Goal: Find specific page/section: Find specific page/section

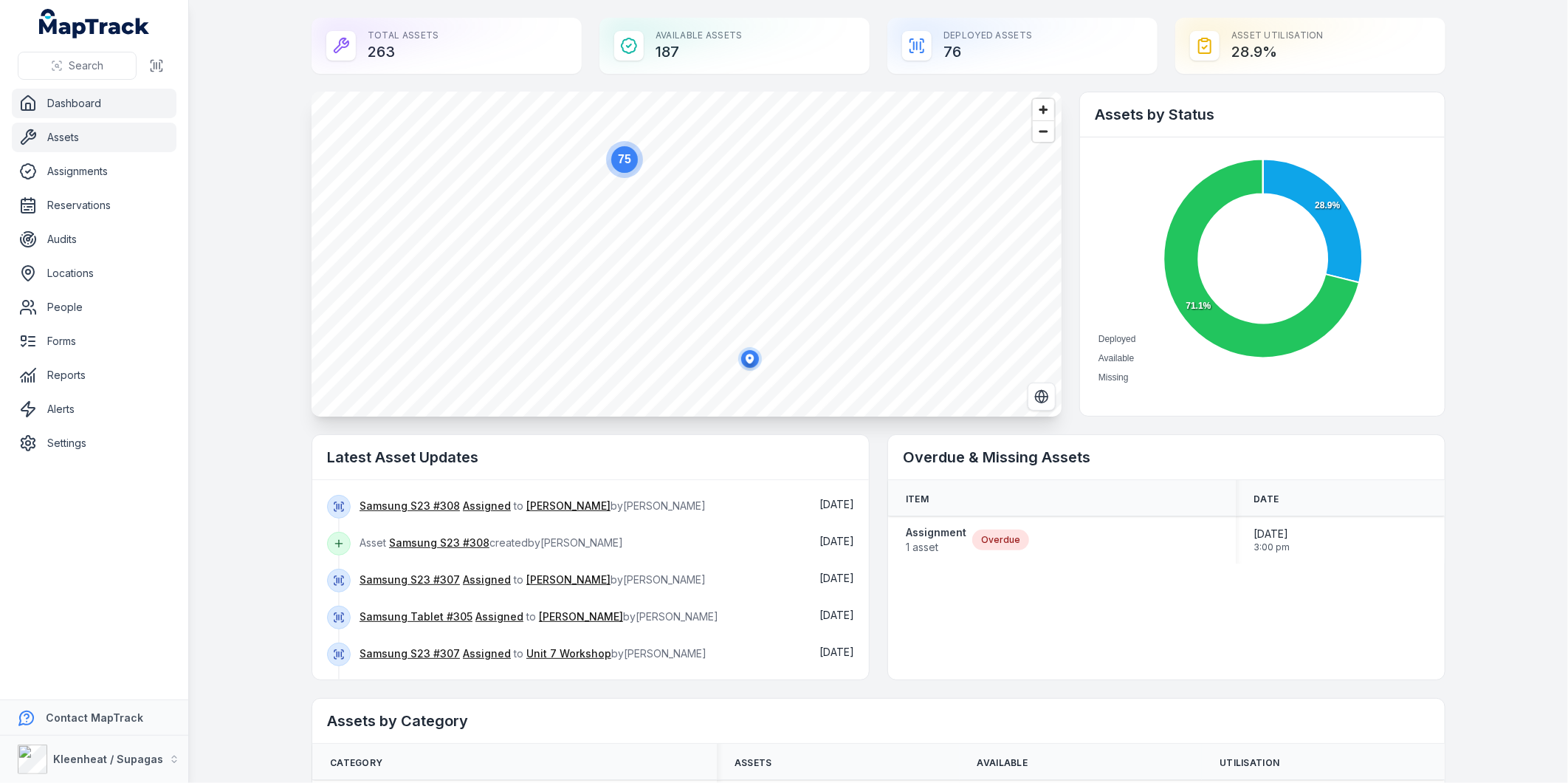
click at [57, 141] on link "Assets" at bounding box center [94, 137] width 165 height 29
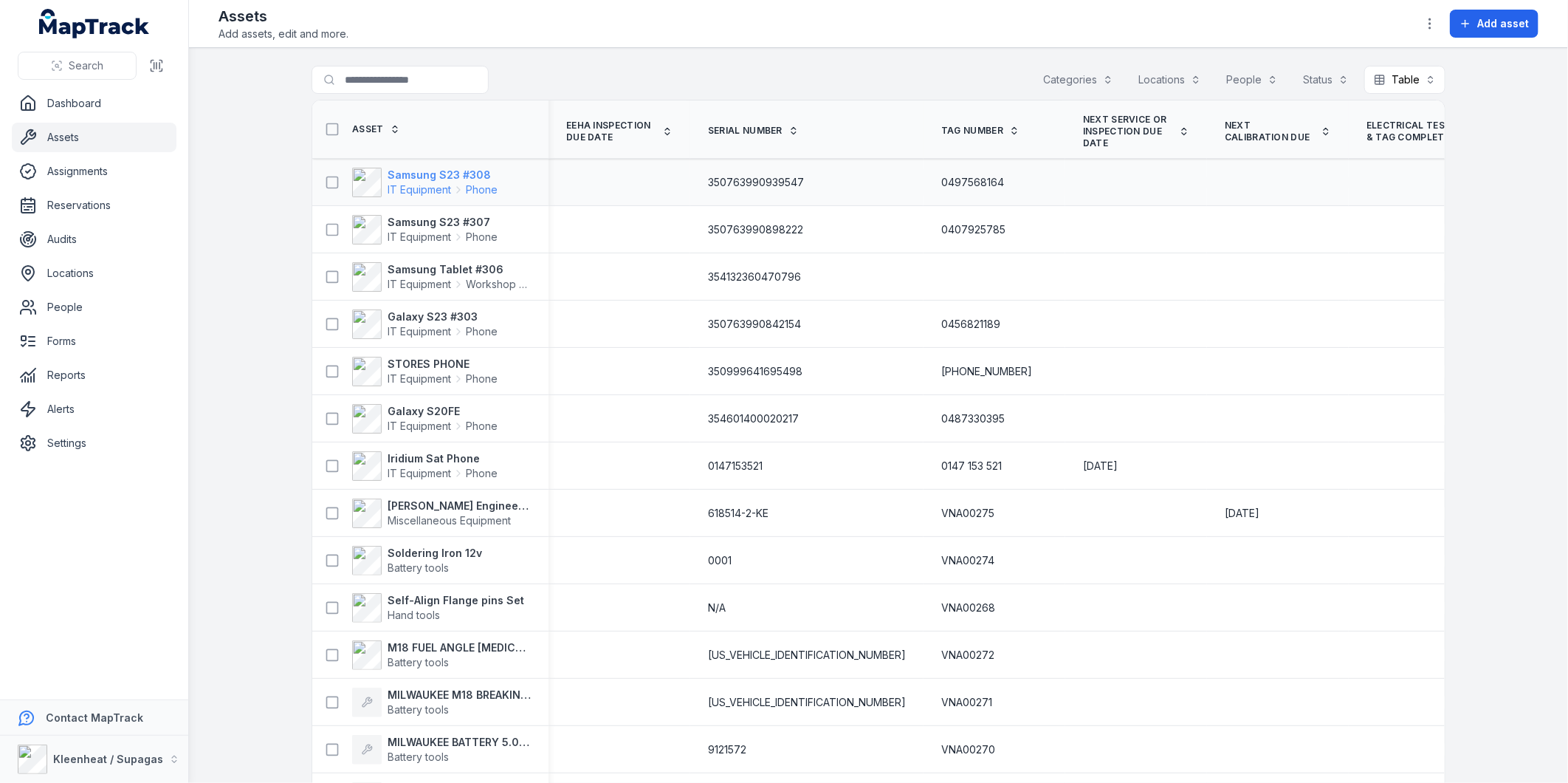
click at [454, 178] on strong "Samsung S23 #308" at bounding box center [443, 174] width 110 height 15
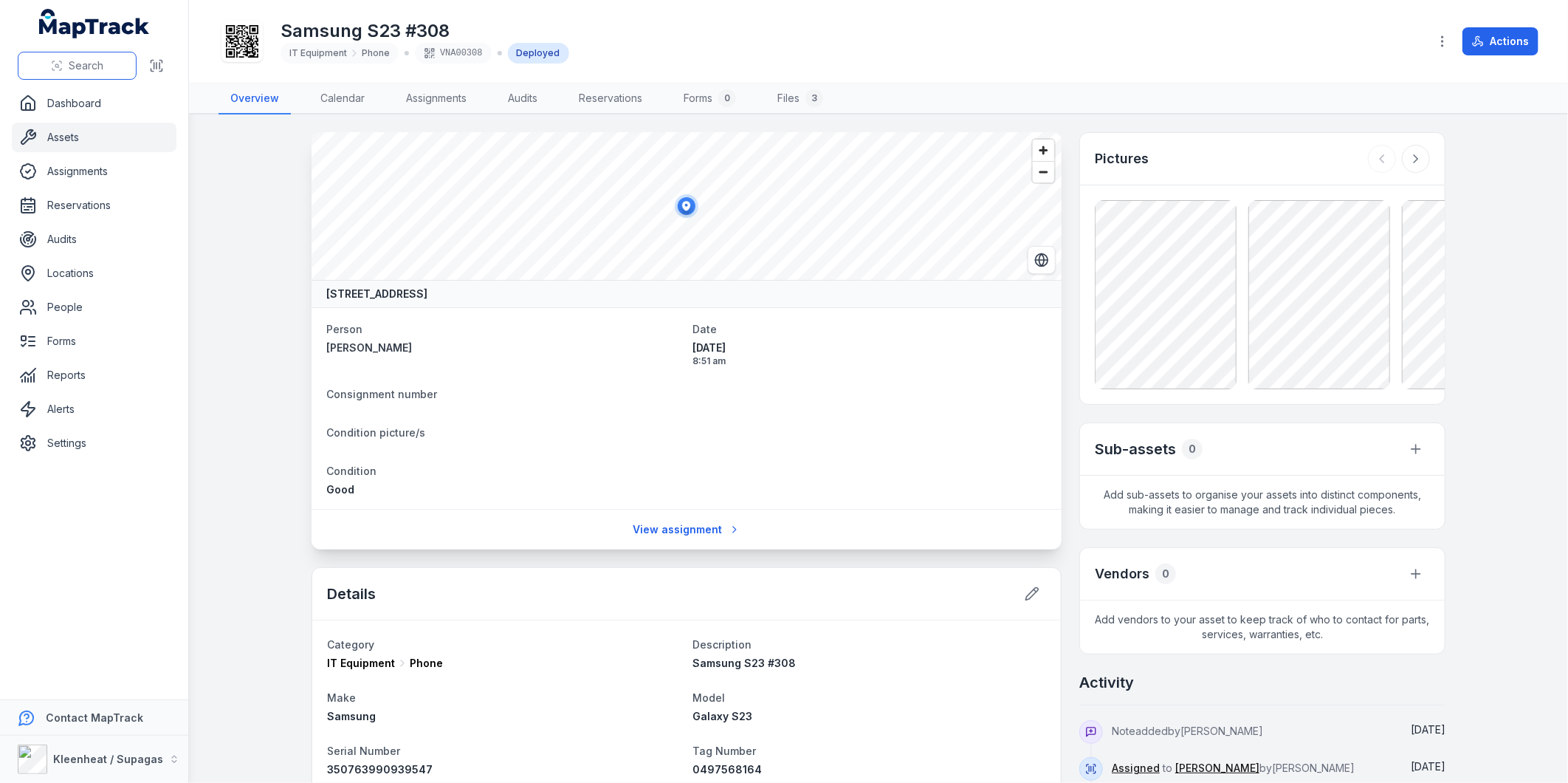
click at [71, 69] on span "Search" at bounding box center [86, 66] width 34 height 15
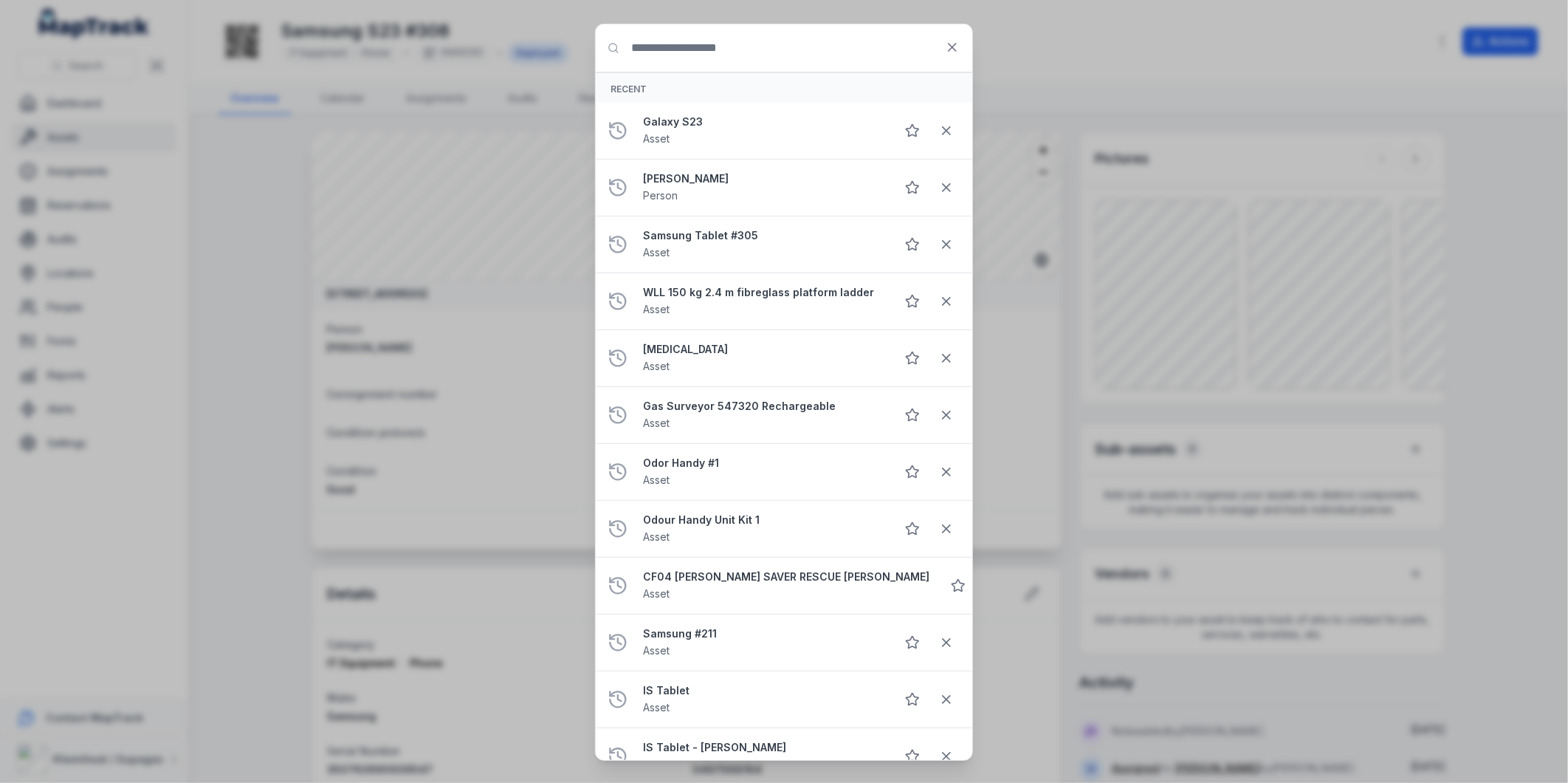
click at [723, 47] on input "Search for anything" at bounding box center [784, 47] width 377 height 47
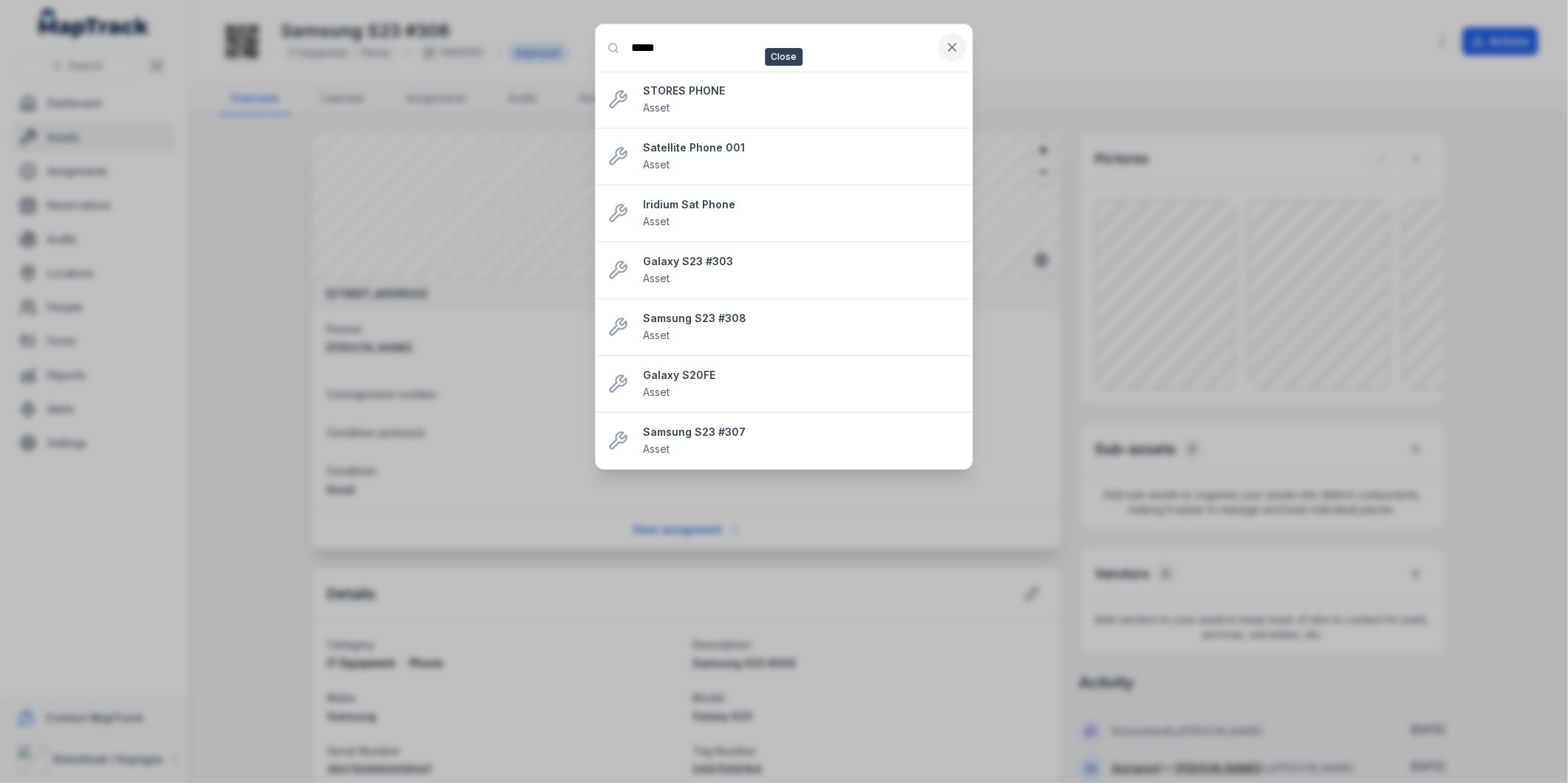
type input "*****"
click at [955, 53] on icon at bounding box center [952, 47] width 15 height 15
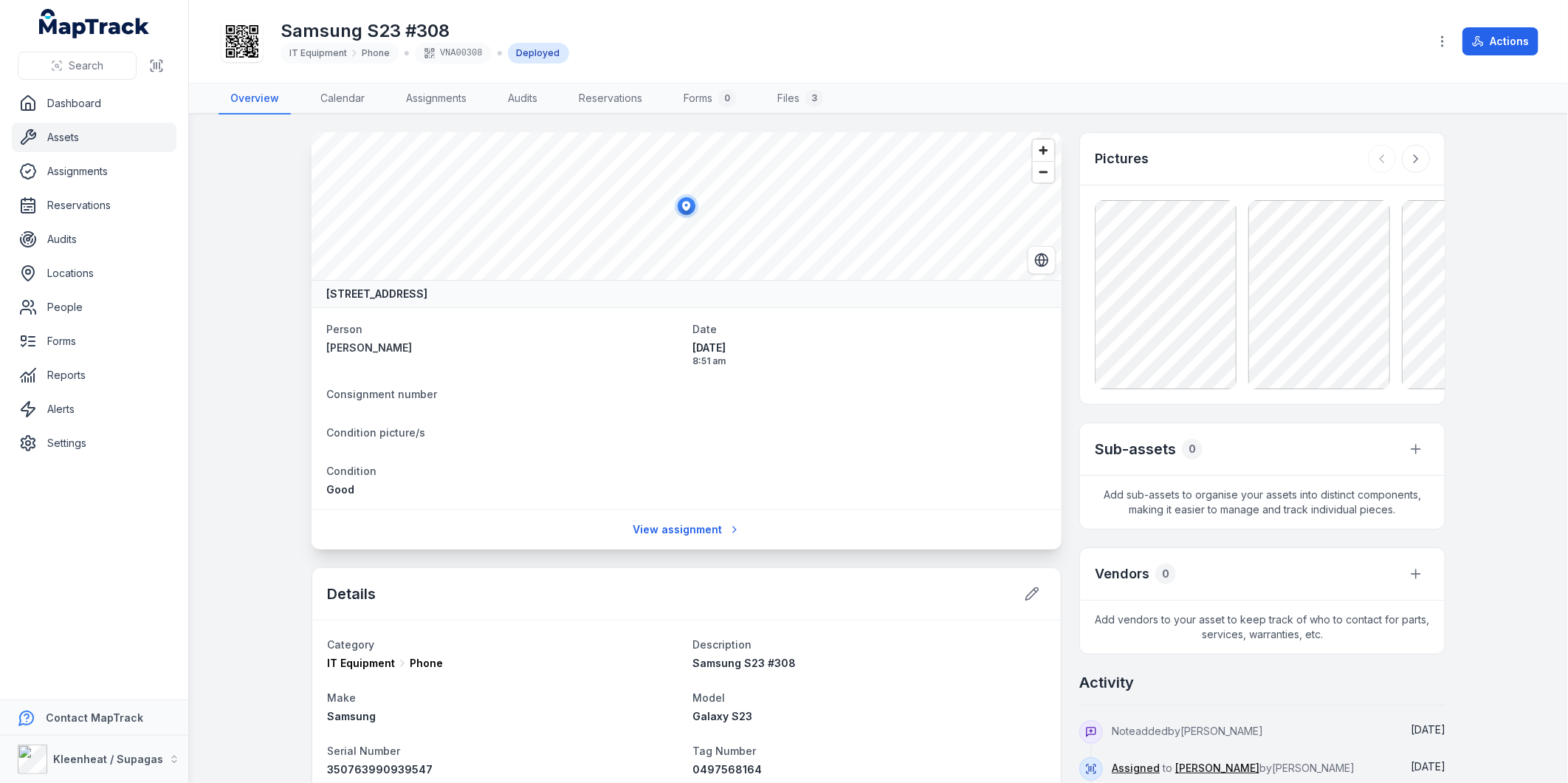
click at [79, 141] on link "Assets" at bounding box center [94, 137] width 165 height 29
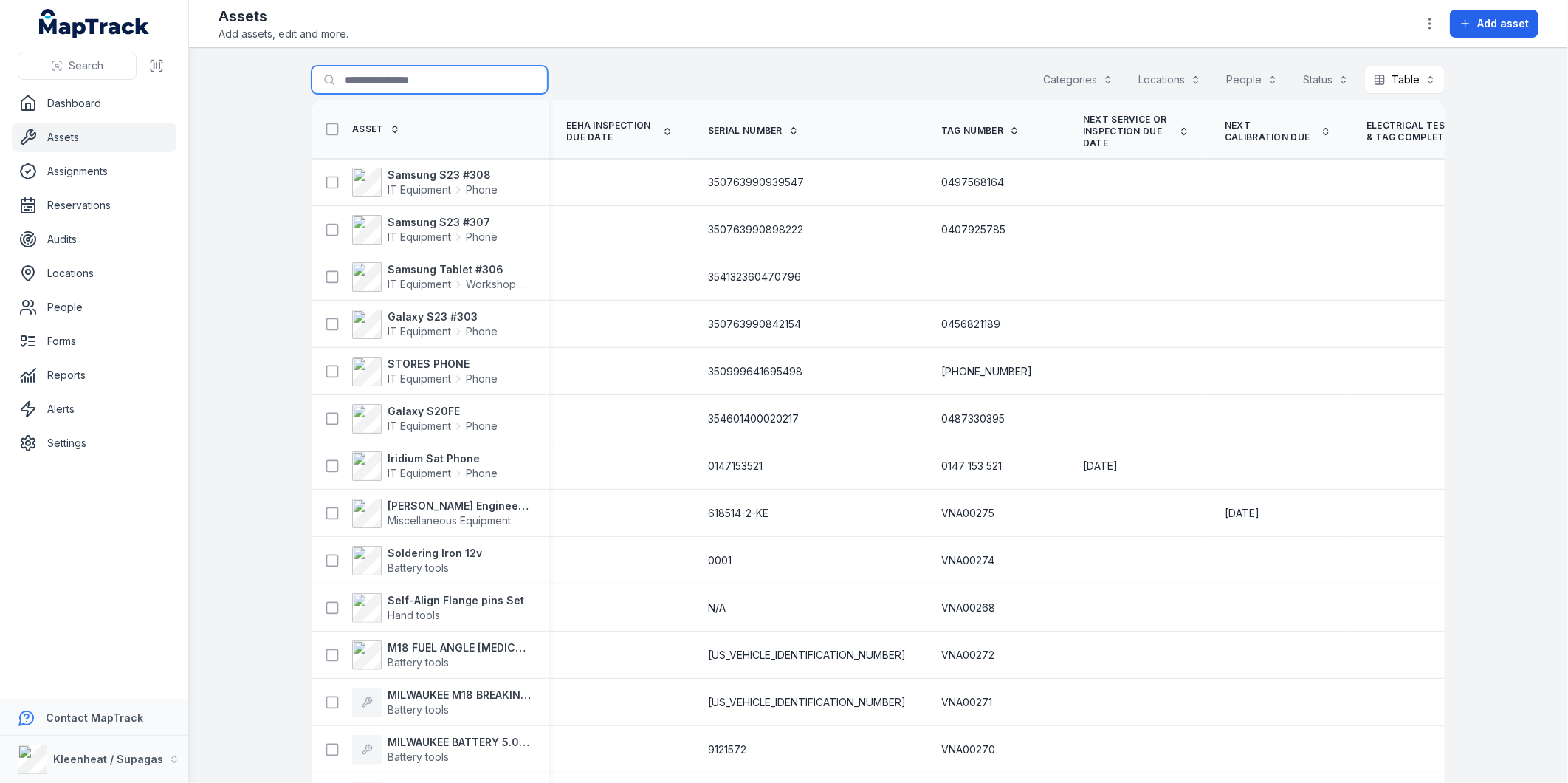
click at [393, 85] on input "Search for assets" at bounding box center [429, 79] width 236 height 28
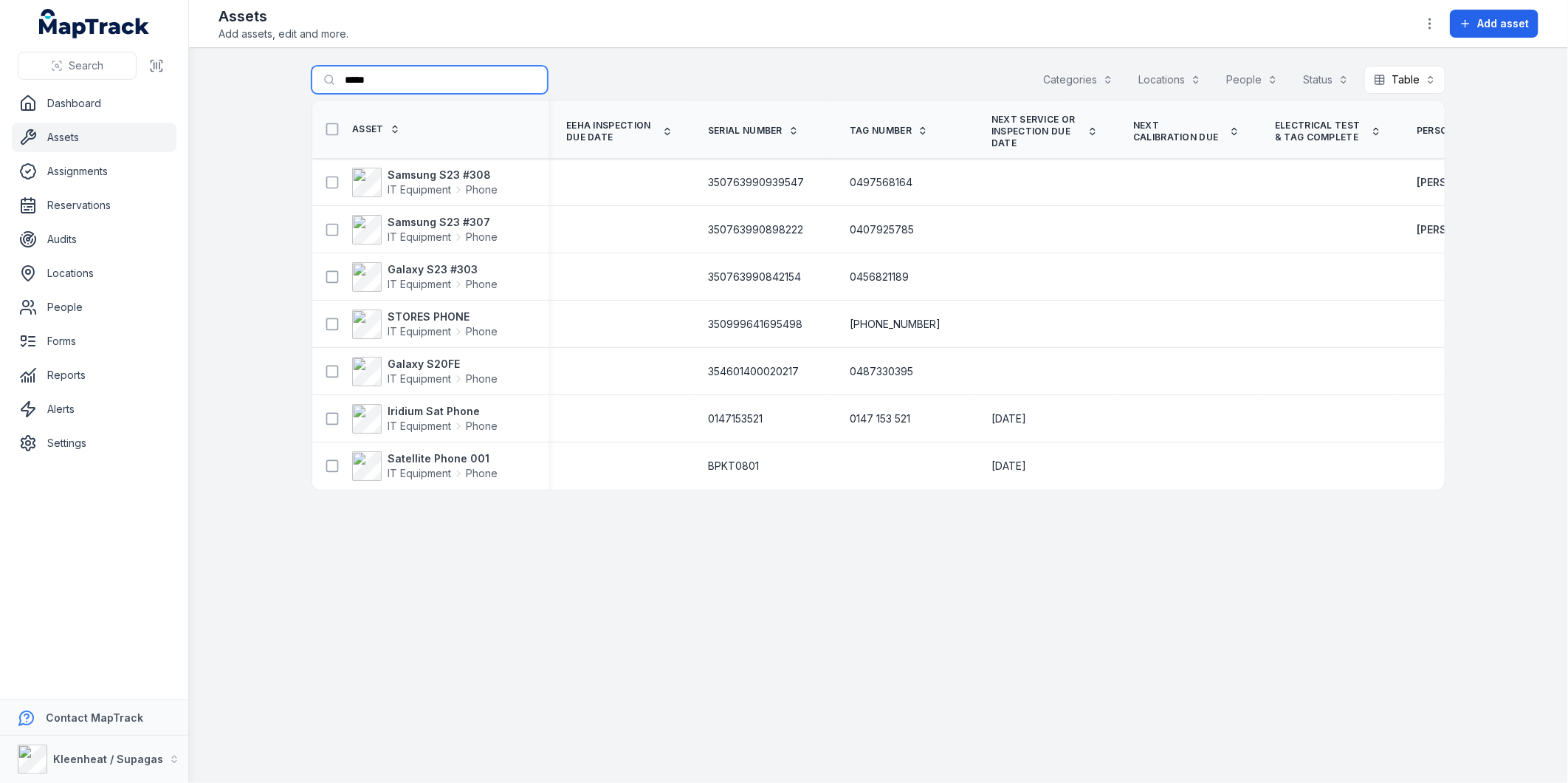
drag, startPoint x: 380, startPoint y: 85, endPoint x: 326, endPoint y: 79, distance: 54.3
click at [326, 79] on input "*****" at bounding box center [429, 79] width 236 height 28
type input "******"
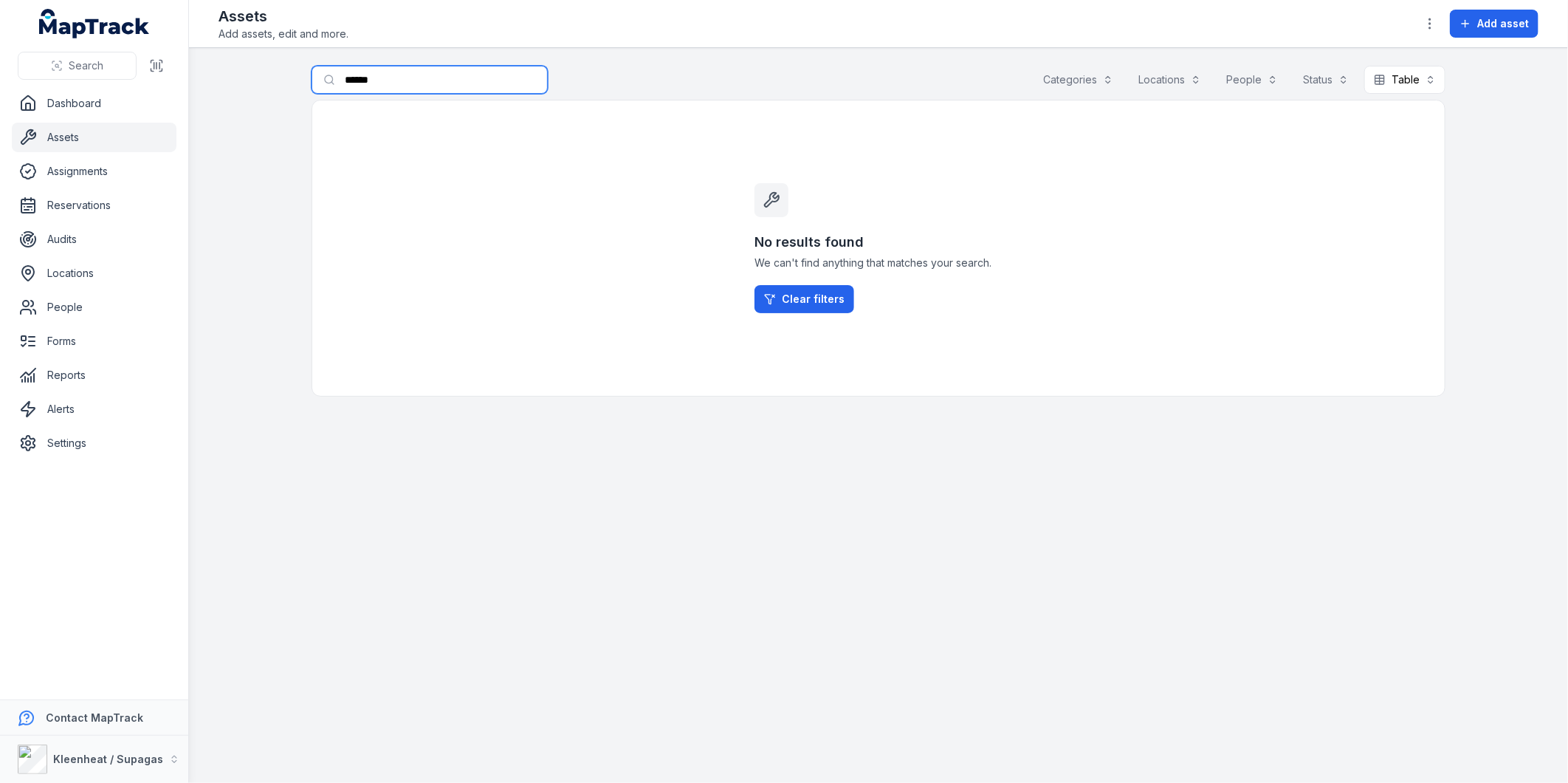
click at [422, 81] on input "******" at bounding box center [429, 79] width 236 height 28
drag, startPoint x: 422, startPoint y: 81, endPoint x: 294, endPoint y: 72, distance: 128.3
click at [294, 72] on main "Search for assets ****** Categories Locations People Status Table ***** No resu…" at bounding box center [878, 416] width 1379 height 735
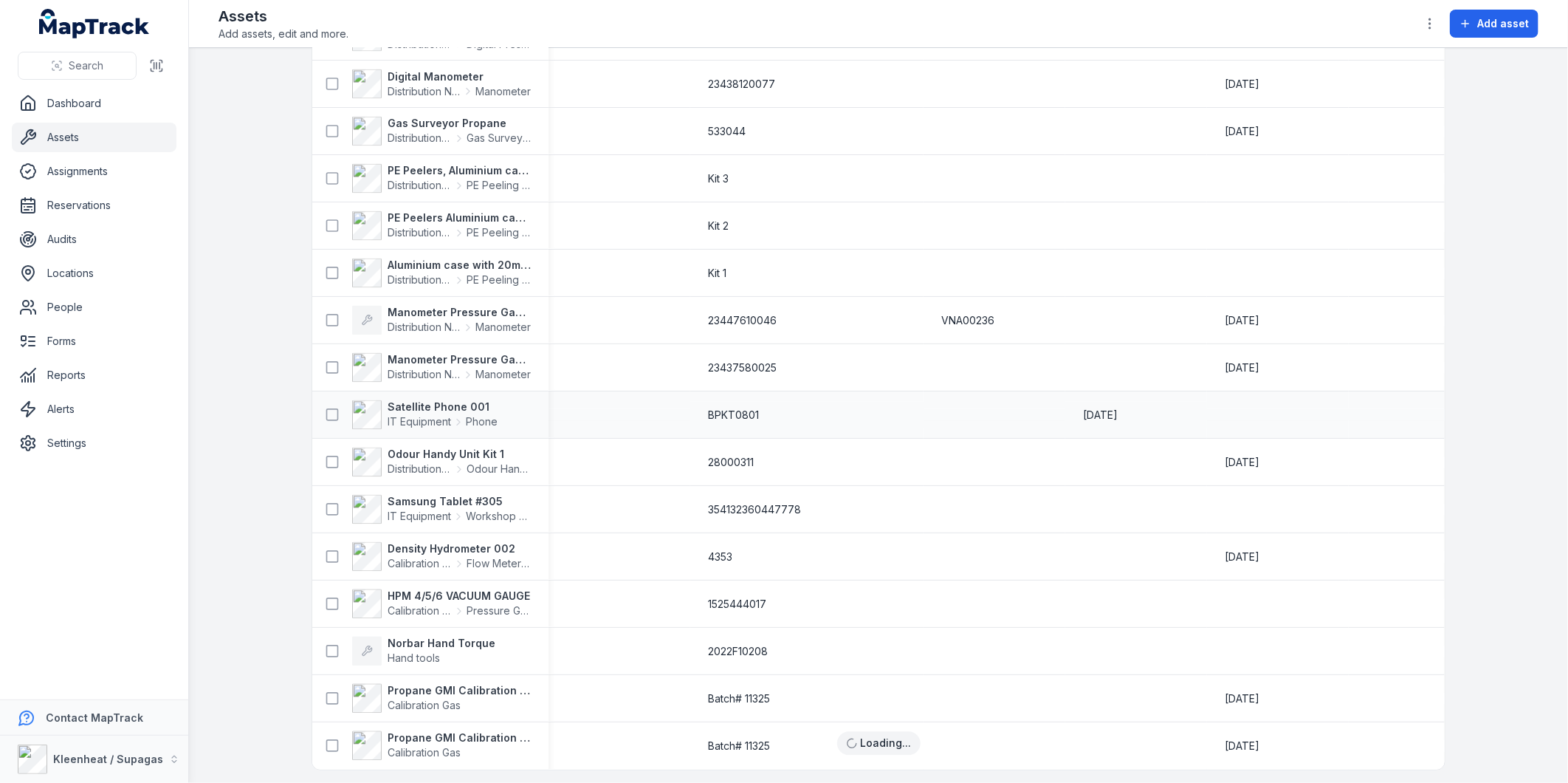
scroll to position [1763, 0]
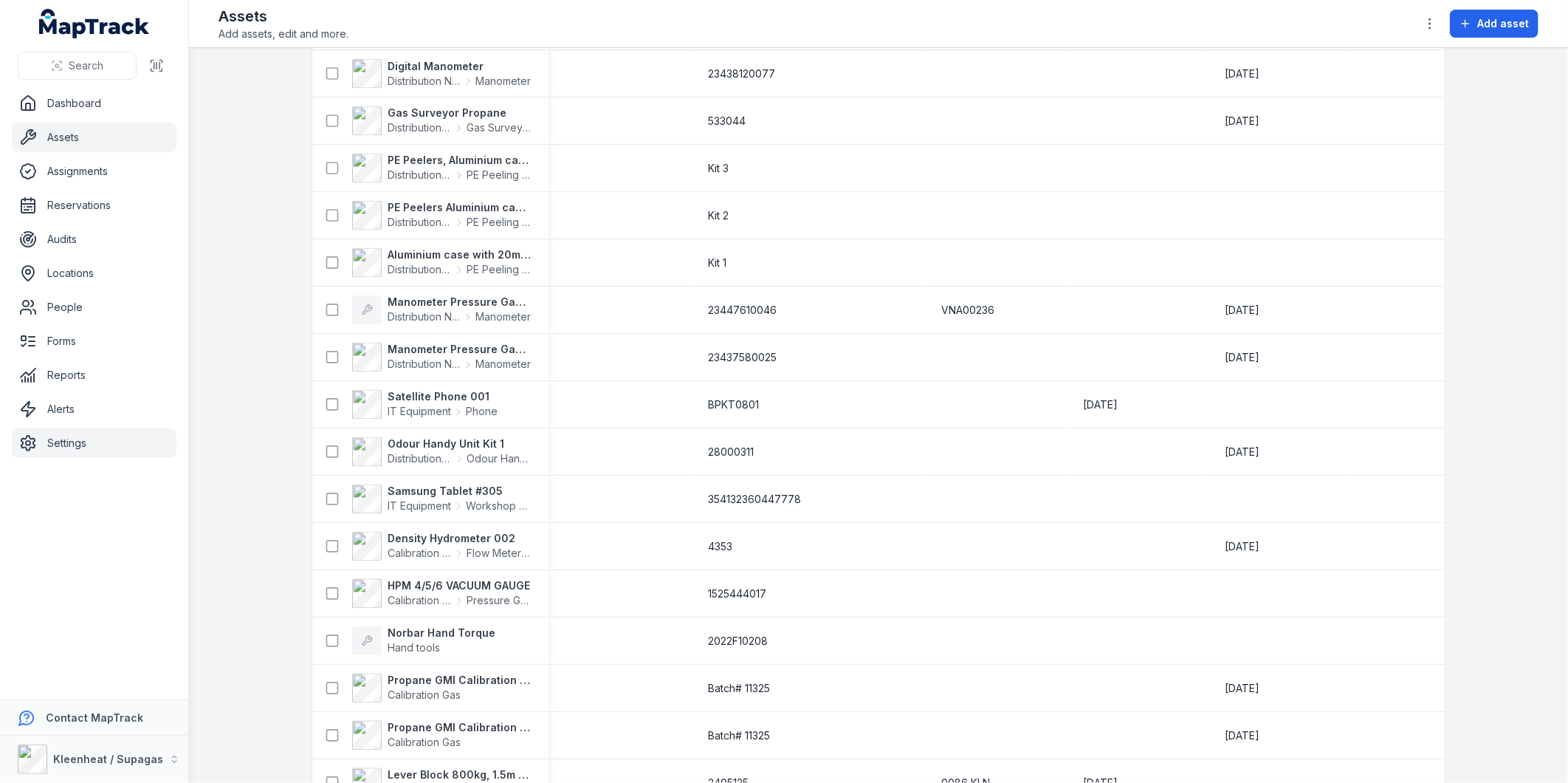
click at [56, 439] on link "Settings" at bounding box center [94, 443] width 165 height 29
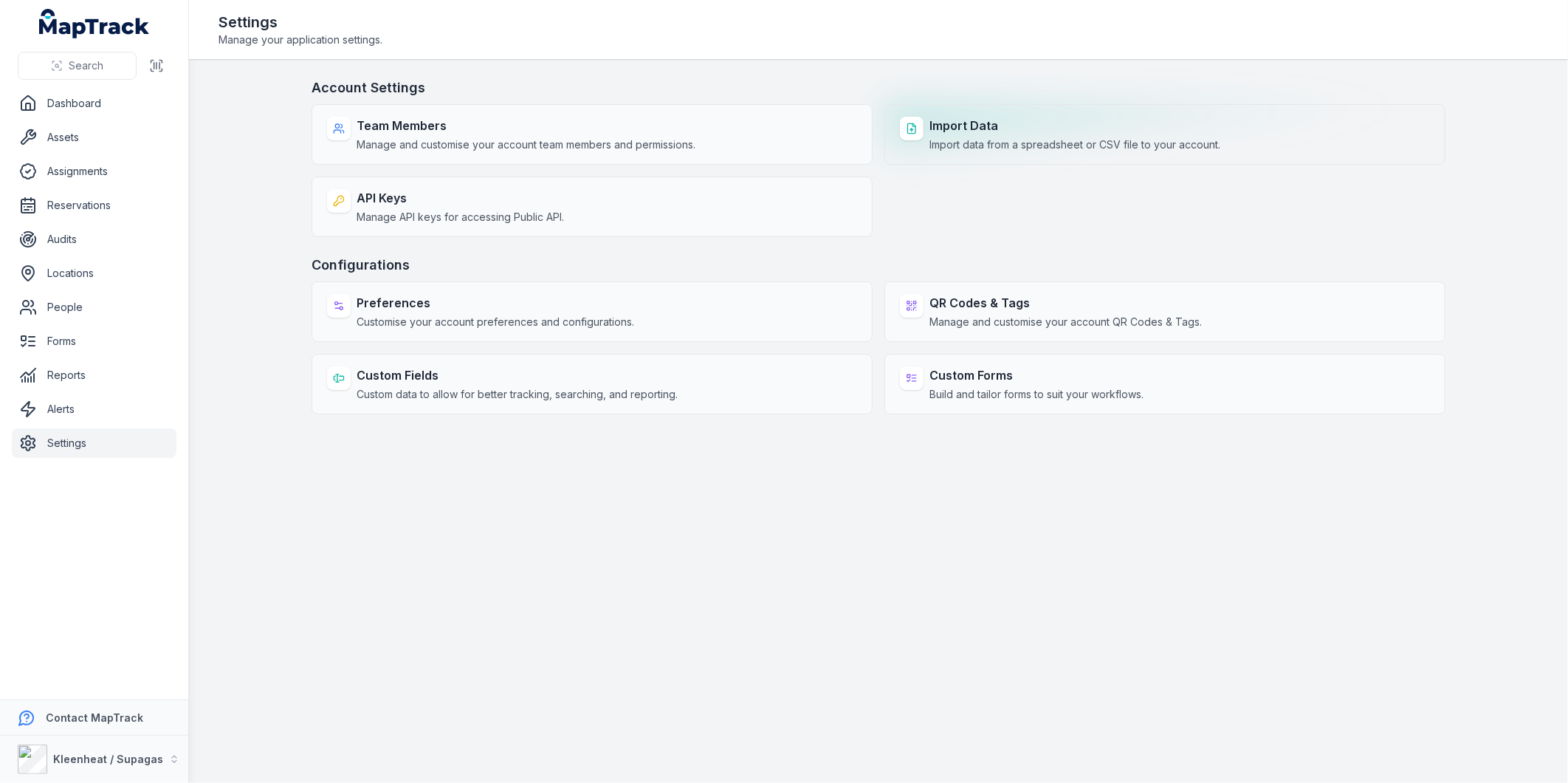
click at [953, 128] on strong "Import Data" at bounding box center [1074, 125] width 290 height 18
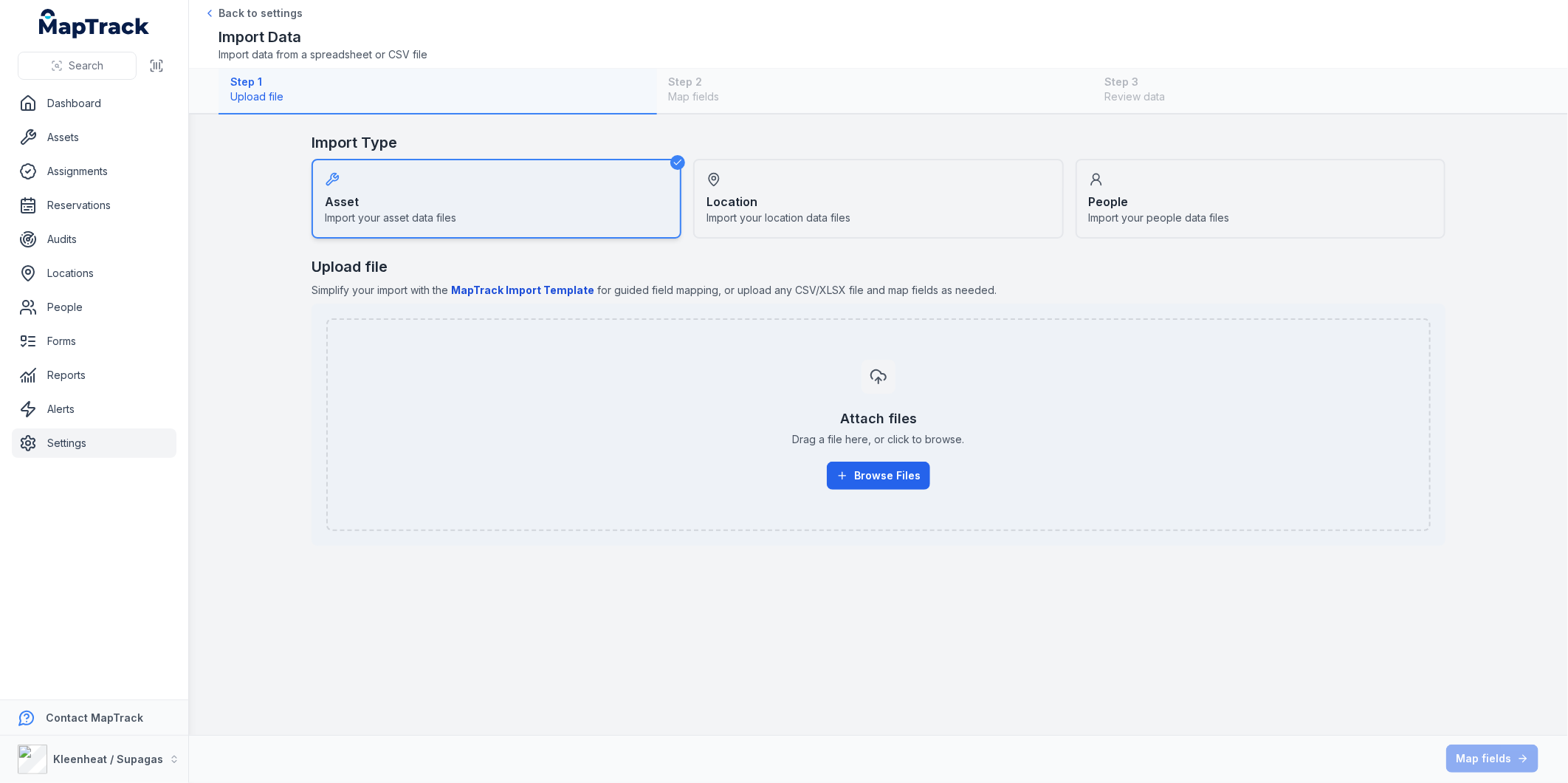
click at [518, 286] on b "MapTrack Import Template" at bounding box center [522, 290] width 143 height 13
click at [1464, 329] on main "Import Type Asset Import your asset data files Location Import your location da…" at bounding box center [878, 424] width 1379 height 620
click at [76, 345] on link "Forms" at bounding box center [94, 341] width 165 height 29
click at [54, 341] on link "Forms" at bounding box center [94, 341] width 165 height 29
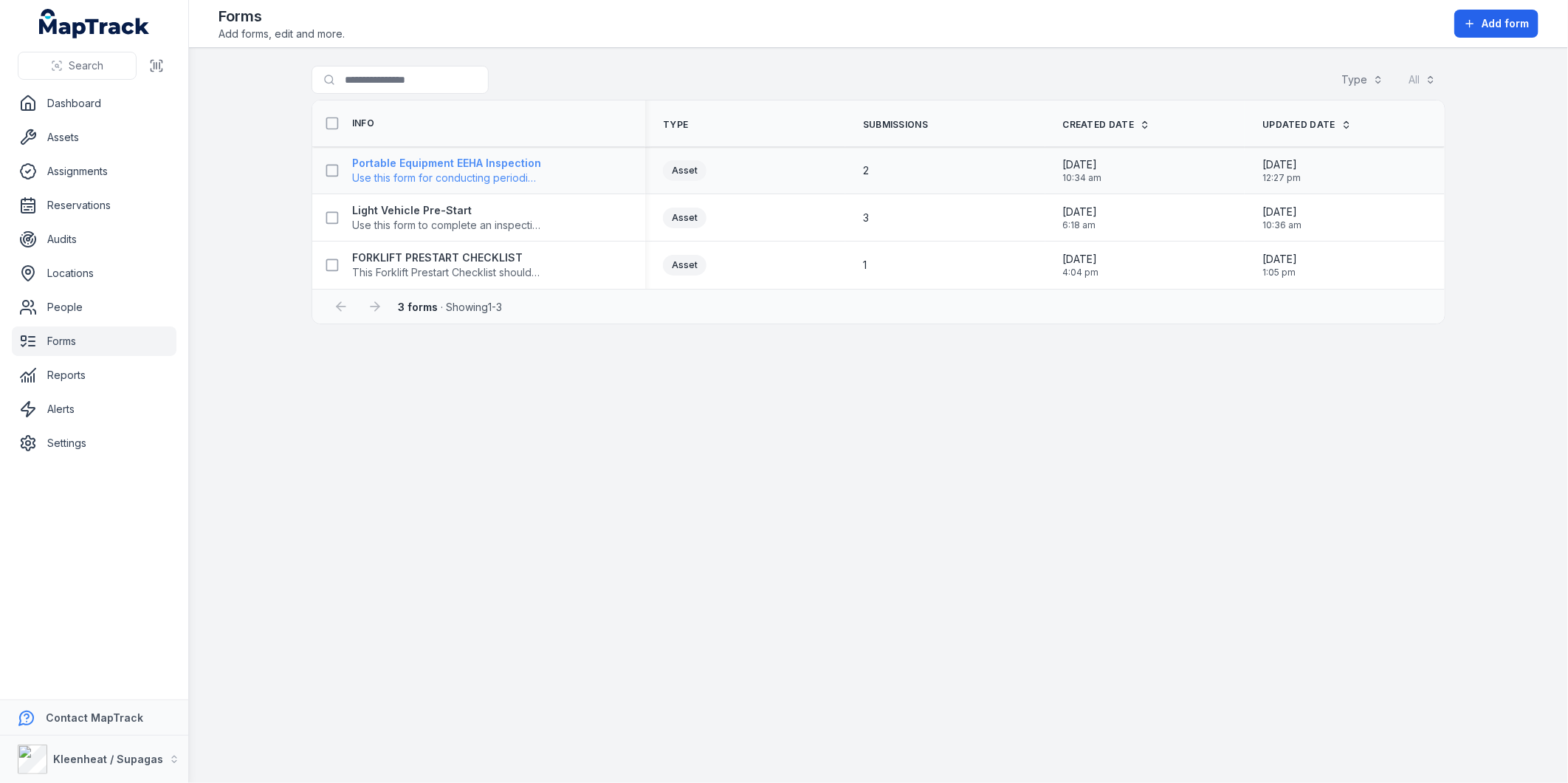
click at [462, 165] on strong "Portable Equipment EEHA Inspection" at bounding box center [446, 163] width 189 height 15
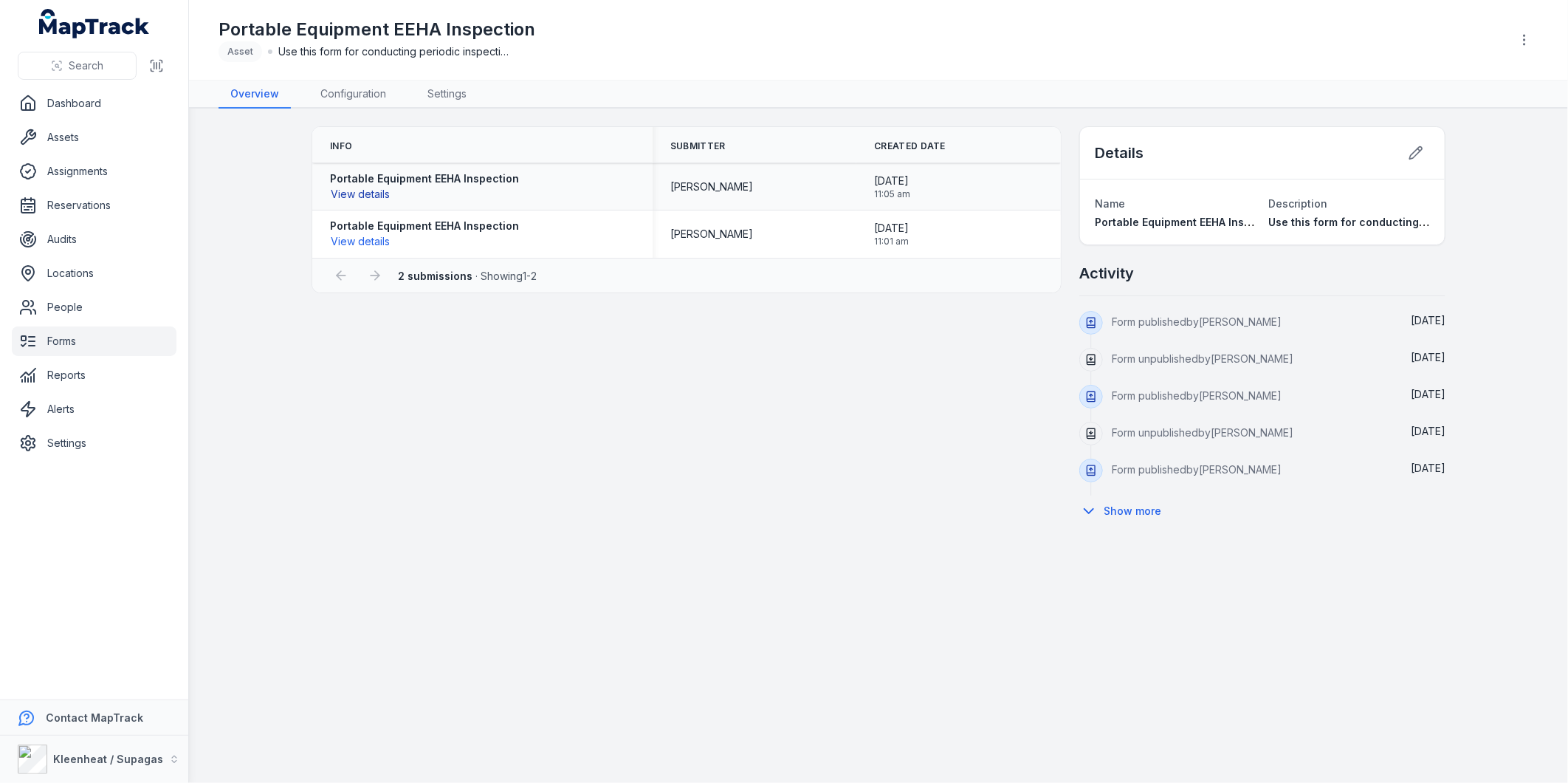
click at [374, 192] on button "View details" at bounding box center [360, 194] width 60 height 16
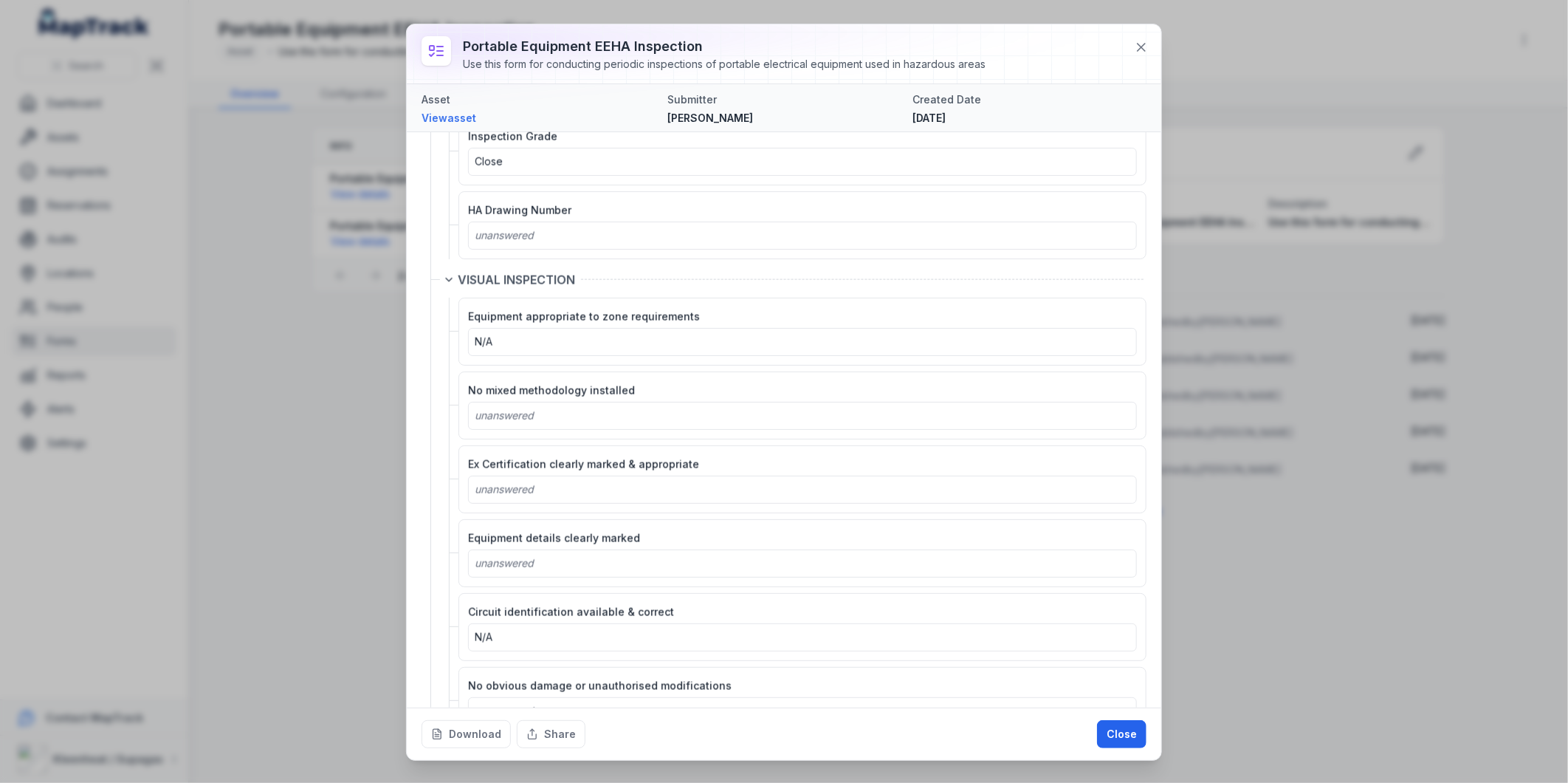
scroll to position [470, 0]
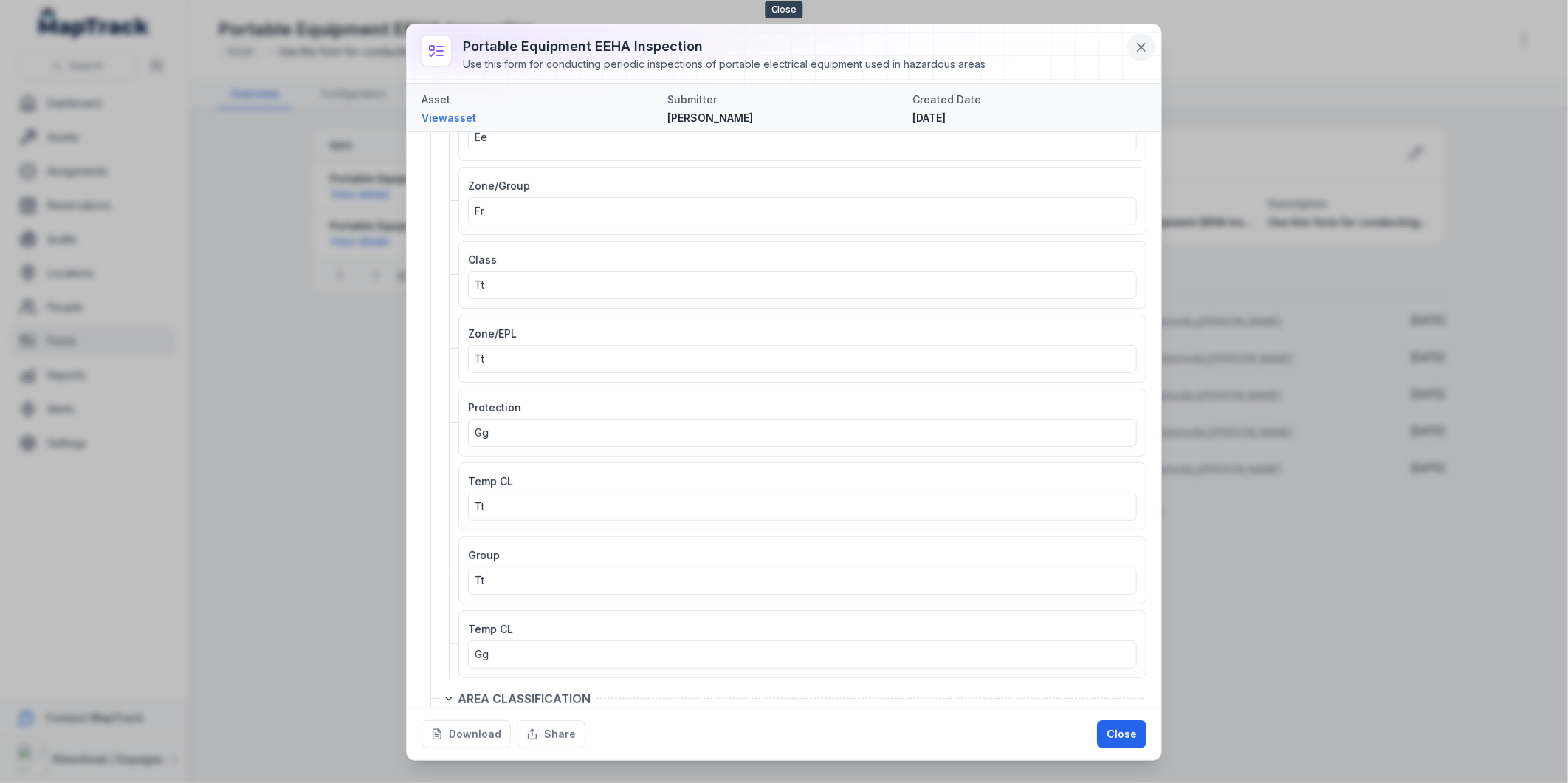
click at [1138, 48] on icon at bounding box center [1140, 47] width 15 height 15
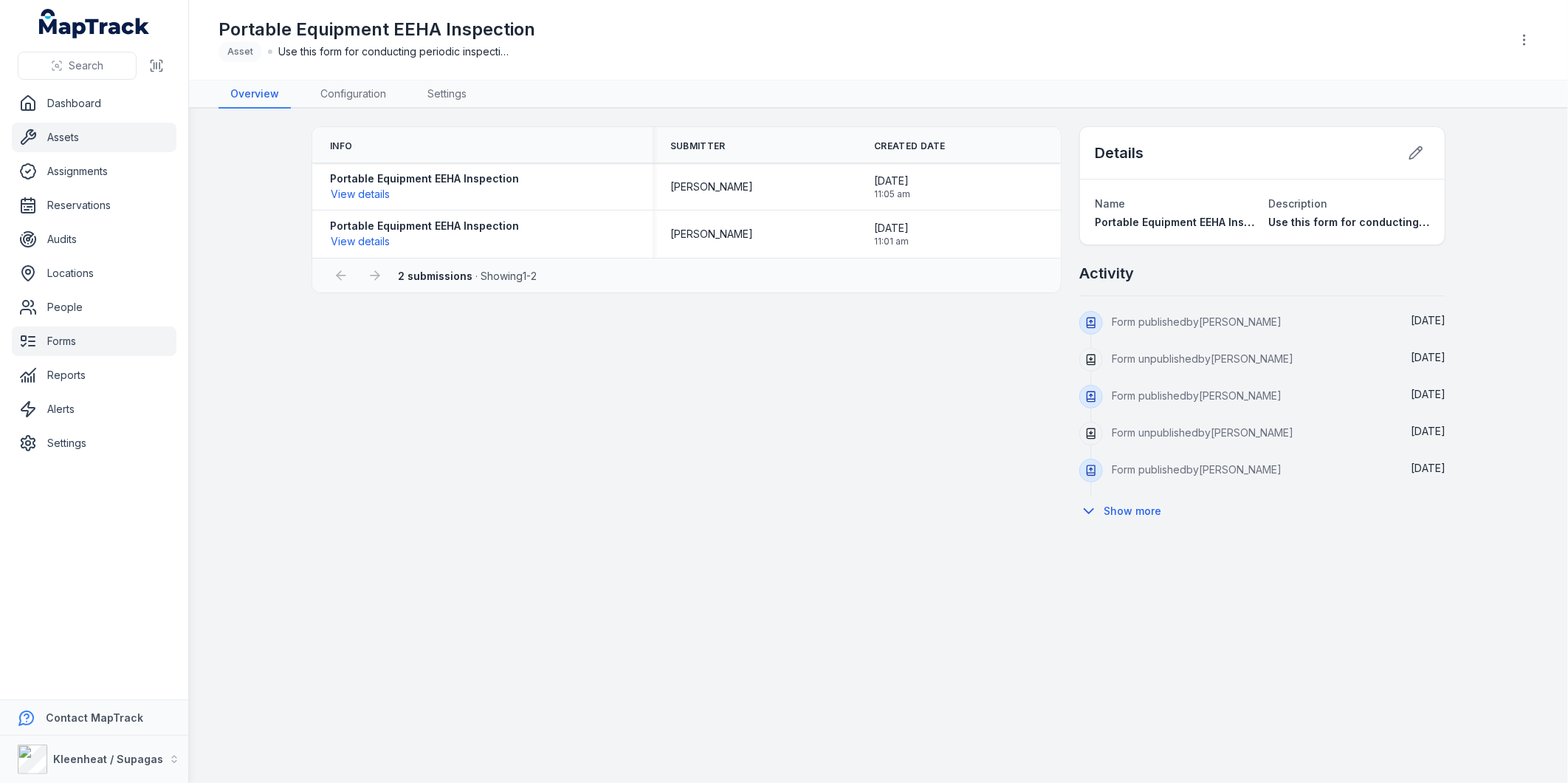
click at [64, 135] on link "Assets" at bounding box center [94, 137] width 165 height 29
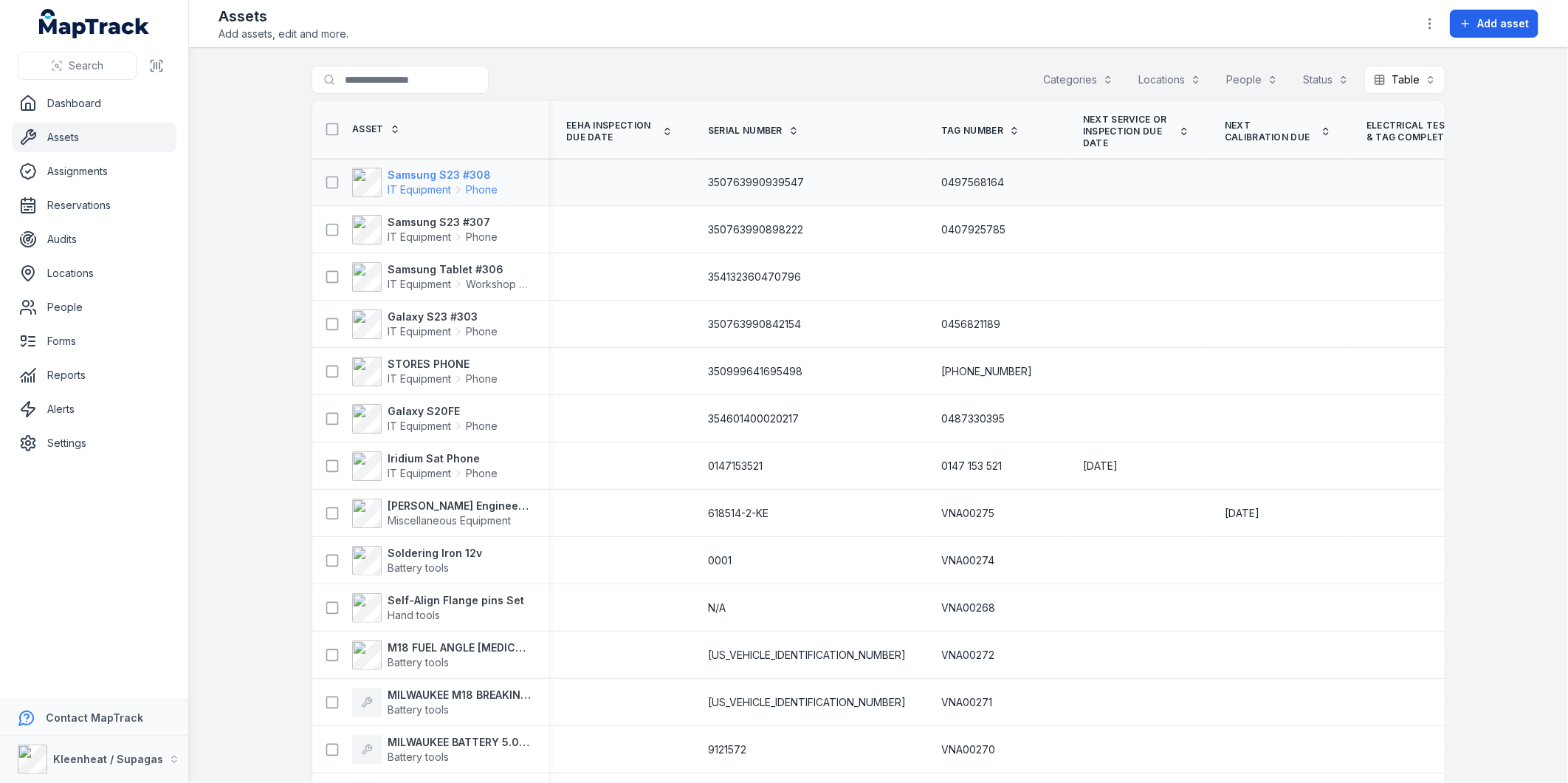
click at [472, 176] on strong "Samsung S23 #308" at bounding box center [443, 174] width 110 height 15
